Goal: Task Accomplishment & Management: Manage account settings

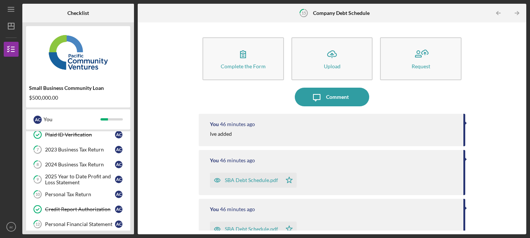
scroll to position [52, 0]
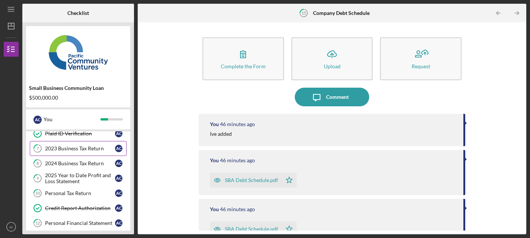
click at [93, 149] on div "2023 Business Tax Return" at bounding box center [80, 148] width 70 height 6
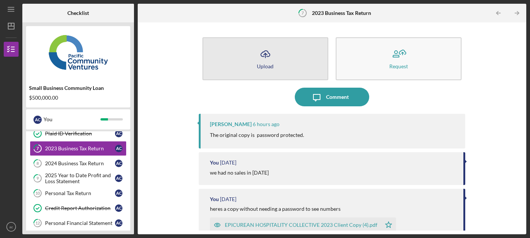
click at [267, 58] on icon "Icon/Upload" at bounding box center [265, 54] width 19 height 19
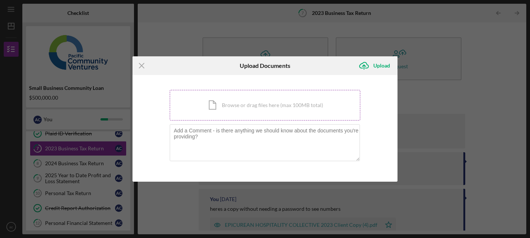
click at [256, 95] on div "Icon/Document Browse or drag files here (max 100MB total) Tap to choose files o…" at bounding box center [265, 105] width 191 height 31
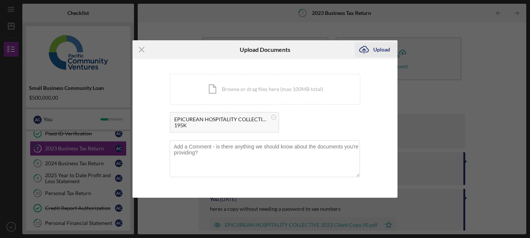
click at [387, 53] on div "Upload" at bounding box center [382, 49] width 17 height 15
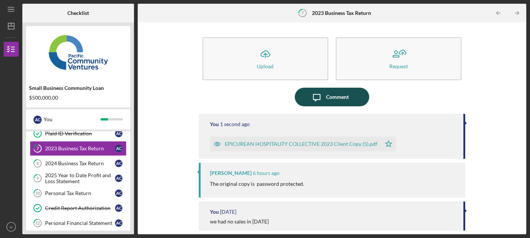
click at [319, 93] on icon "Icon/Message" at bounding box center [317, 97] width 19 height 19
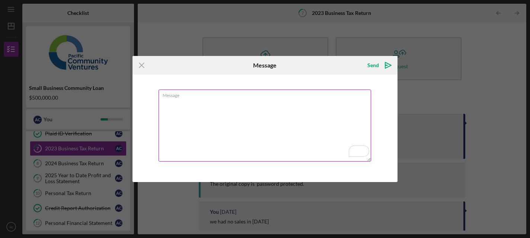
click at [291, 104] on textarea "Message" at bounding box center [265, 125] width 213 height 72
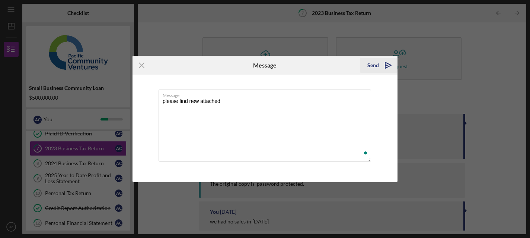
type textarea "please find new attached"
click at [376, 62] on div "Send" at bounding box center [374, 65] width 12 height 15
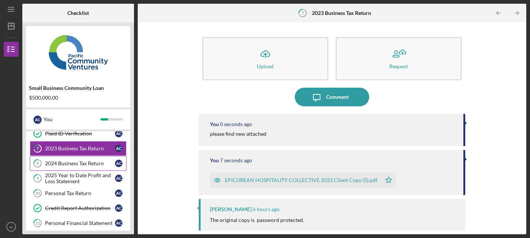
click at [71, 163] on div "2024 Business Tax Return" at bounding box center [80, 163] width 70 height 6
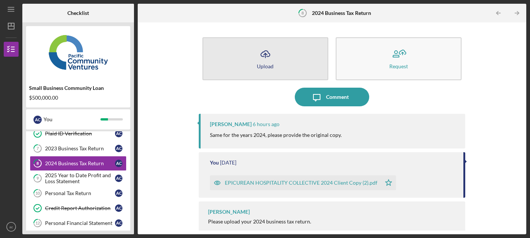
click at [267, 56] on icon "button" at bounding box center [265, 54] width 9 height 6
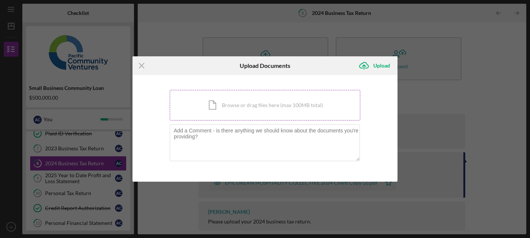
click at [283, 100] on div "Icon/Document Browse or drag files here (max 100MB total) Tap to choose files o…" at bounding box center [265, 105] width 191 height 31
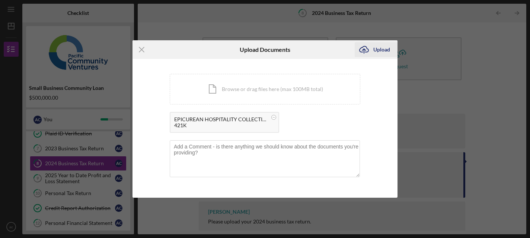
click at [379, 49] on div "Upload" at bounding box center [382, 49] width 17 height 15
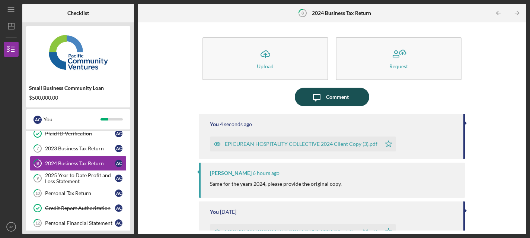
click at [325, 99] on button "Icon/Message Comment" at bounding box center [332, 97] width 74 height 19
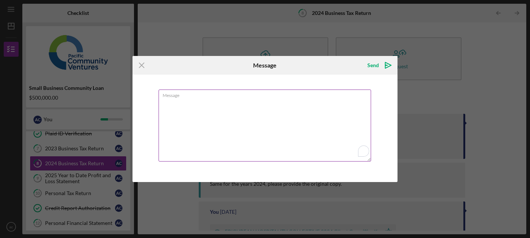
click at [302, 107] on textarea "Message" at bounding box center [265, 125] width 213 height 72
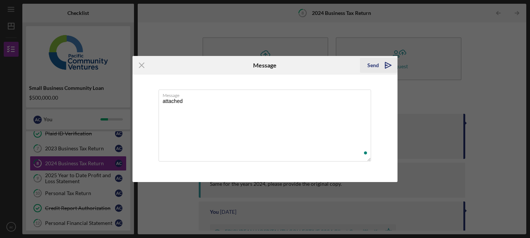
type textarea "attached"
click at [385, 62] on icon "Icon/icon-invite-send" at bounding box center [388, 65] width 19 height 19
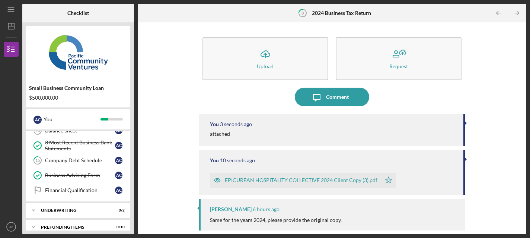
scroll to position [168, 0]
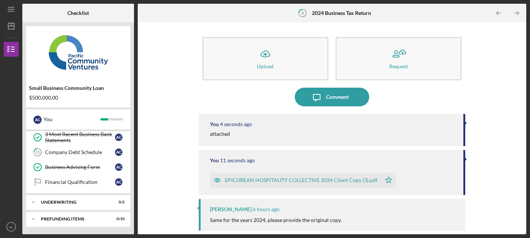
click at [75, 199] on div "Icon/Expander Underwriting 0 / 2" at bounding box center [78, 201] width 104 height 15
click at [74, 216] on div "Indicative Terms Sheet" at bounding box center [80, 218] width 70 height 6
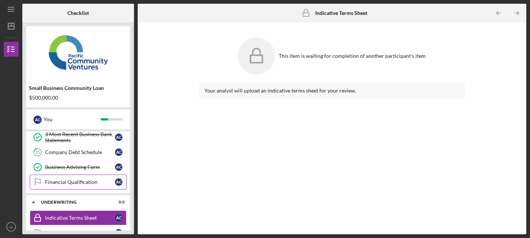
click at [76, 181] on div "Financial Qualification" at bounding box center [80, 182] width 70 height 6
